Goal: Information Seeking & Learning: Compare options

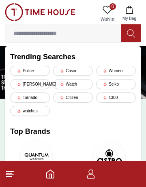
click at [74, 67] on div "Casio" at bounding box center [73, 71] width 40 height 10
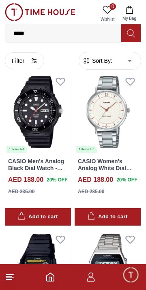
scroll to position [1130, 0]
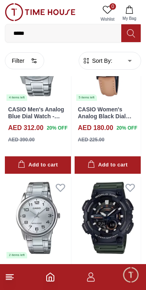
scroll to position [2979, 0]
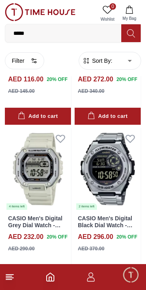
scroll to position [4549, 0]
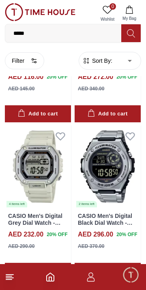
scroll to position [4557, 0]
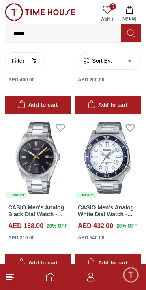
scroll to position [7715, 0]
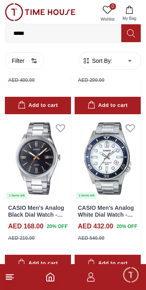
scroll to position [7715, 0]
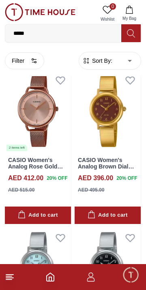
scroll to position [9026, 0]
click at [124, 141] on img at bounding box center [108, 111] width 66 height 82
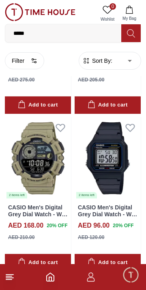
scroll to position [10873, 0]
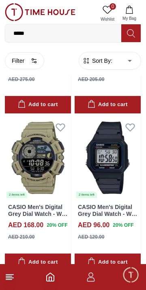
scroll to position [10874, 0]
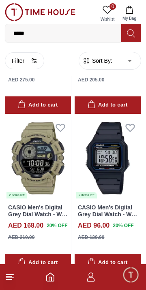
scroll to position [10804, 0]
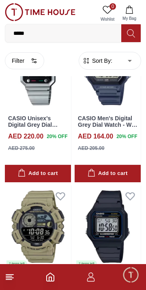
scroll to position [10735, 0]
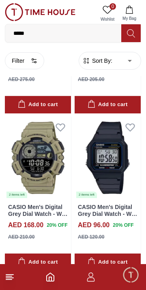
scroll to position [10873, 0]
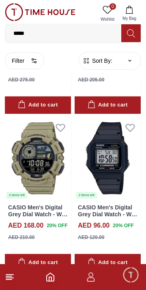
scroll to position [10854, 0]
